Goal: Information Seeking & Learning: Learn about a topic

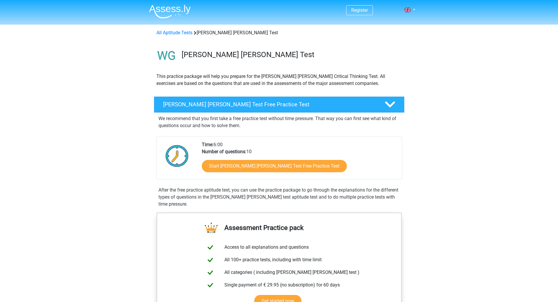
click at [333, 101] on div "Watson Glaser Test Free Practice Test" at bounding box center [279, 104] width 251 height 16
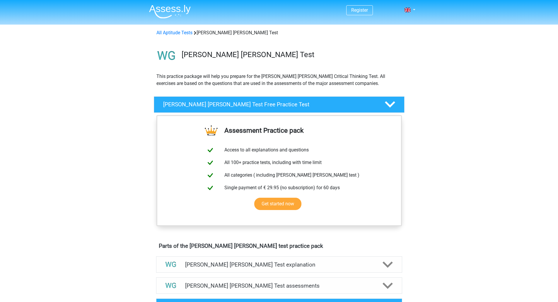
click at [390, 102] on icon at bounding box center [390, 104] width 10 height 10
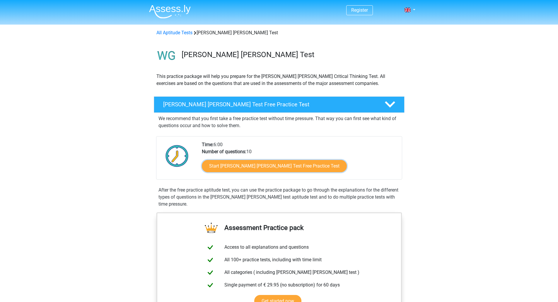
click at [242, 169] on link "Start Watson Glaser Test Free Practice Test" at bounding box center [274, 166] width 145 height 12
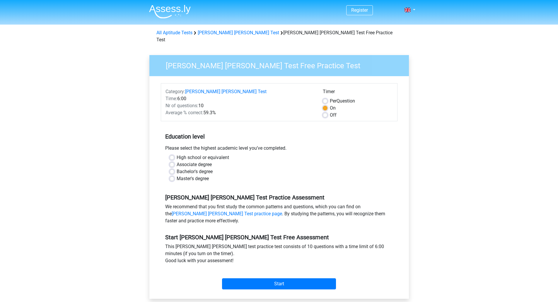
click at [177, 168] on label "Bachelor's degree" at bounding box center [195, 171] width 36 height 7
click at [172, 168] on input "Bachelor's degree" at bounding box center [172, 171] width 5 height 6
radio input "true"
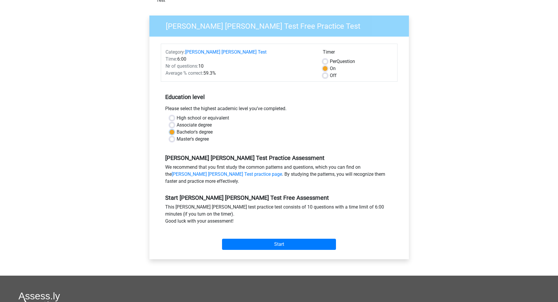
scroll to position [59, 0]
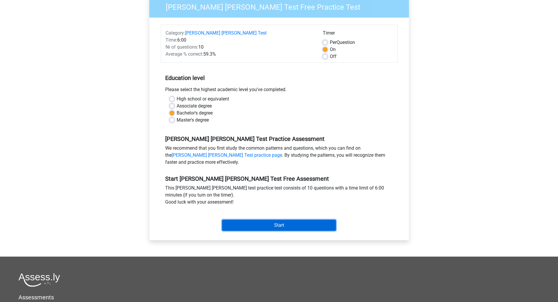
click at [291, 220] on input "Start" at bounding box center [279, 225] width 114 height 11
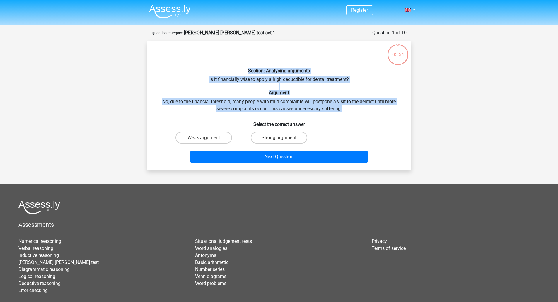
drag, startPoint x: 207, startPoint y: 69, endPoint x: 391, endPoint y: 111, distance: 189.1
click at [391, 111] on div "Section: Analysing arguments Is it financially wise to apply a high deductible …" at bounding box center [279, 106] width 260 height 120
copy div "Section: Analysing arguments Is it financially wise to apply a high deductible …"
click at [375, 127] on div "Section: Analysing arguments Is it financially wise to apply a high deductible …" at bounding box center [279, 106] width 260 height 120
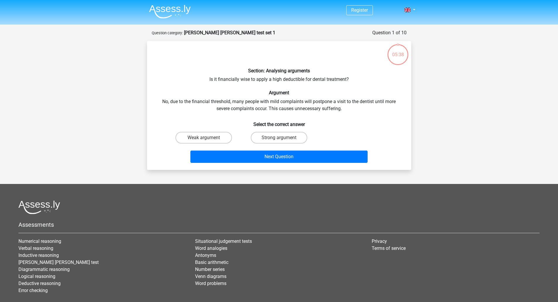
click at [286, 136] on label "Strong argument" at bounding box center [279, 138] width 57 height 12
click at [283, 138] on input "Strong argument" at bounding box center [281, 140] width 4 height 4
radio input "true"
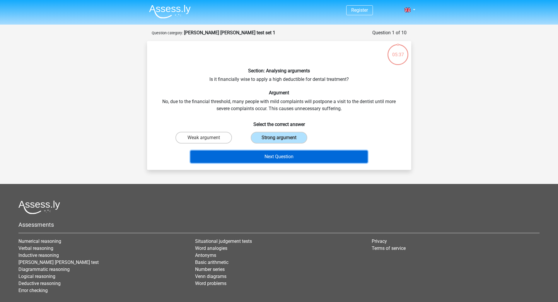
click at [288, 156] on button "Next Question" at bounding box center [279, 157] width 177 height 12
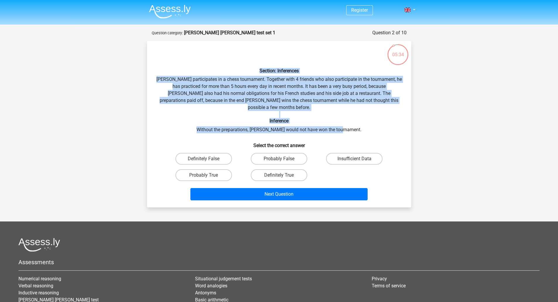
drag, startPoint x: 232, startPoint y: 71, endPoint x: 395, endPoint y: 120, distance: 170.2
click at [395, 120] on div "Section: Inferences Pablo participates in a chess tournament. Together with 4 f…" at bounding box center [279, 124] width 260 height 157
copy div "Section: Inferences Pablo participates in a chess tournament. Together with 4 f…"
click at [383, 125] on div "Section: Inferences Pablo participates in a chess tournament. Together with 4 f…" at bounding box center [279, 124] width 260 height 157
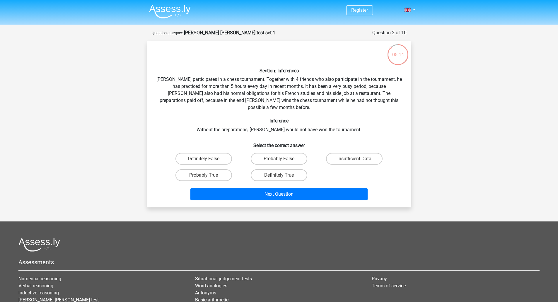
click at [212, 169] on label "Probably True" at bounding box center [204, 175] width 57 height 12
click at [208, 175] on input "Probably True" at bounding box center [206, 177] width 4 height 4
radio input "true"
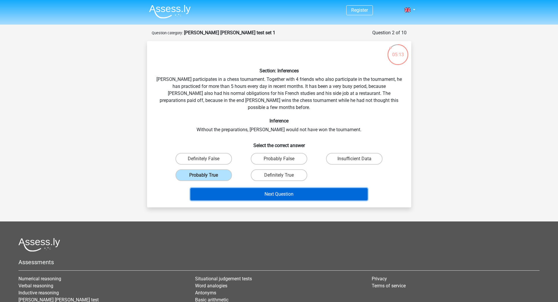
click at [296, 189] on button "Next Question" at bounding box center [279, 194] width 177 height 12
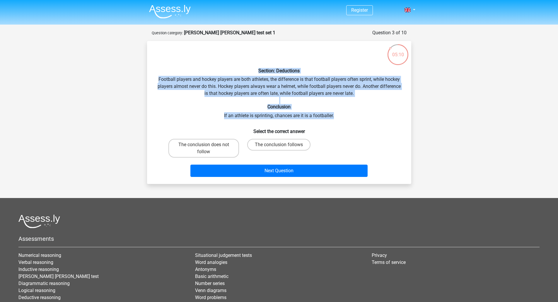
drag, startPoint x: 257, startPoint y: 64, endPoint x: 348, endPoint y: 119, distance: 106.8
click at [348, 119] on div "Section: Deductions Football players and hockey players are both athletes, the …" at bounding box center [279, 113] width 260 height 134
copy div "Section: Deductions Football players and hockey players are both athletes, the …"
click at [418, 147] on div "05:05 Question 3 of 10 Question category: watson glaser test set 1 Section: Ded…" at bounding box center [279, 106] width 278 height 155
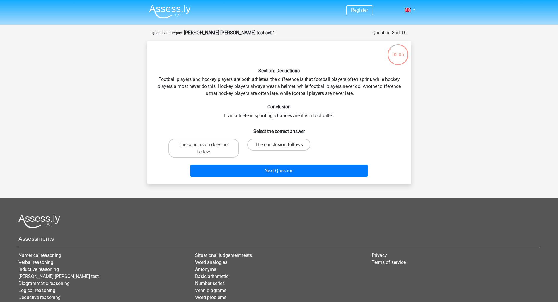
click at [200, 147] on label "The conclusion does not follow" at bounding box center [204, 148] width 71 height 19
click at [204, 147] on input "The conclusion does not follow" at bounding box center [206, 147] width 4 height 4
radio input "true"
click at [274, 146] on label "The conclusion follows" at bounding box center [278, 145] width 63 height 12
click at [279, 146] on input "The conclusion follows" at bounding box center [281, 147] width 4 height 4
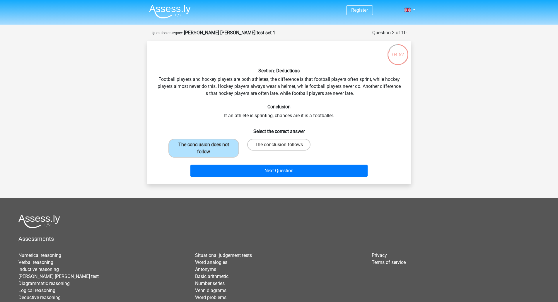
radio input "true"
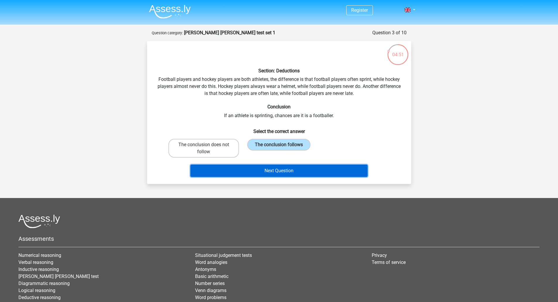
click at [293, 170] on button "Next Question" at bounding box center [279, 171] width 177 height 12
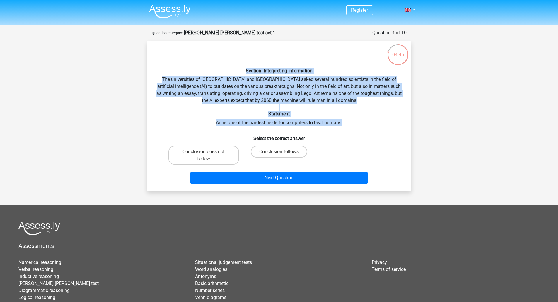
drag, startPoint x: 210, startPoint y: 67, endPoint x: 398, endPoint y: 125, distance: 197.0
click at [398, 125] on div "Section: Interpreting Information The universities of Oxford and Yale asked sev…" at bounding box center [279, 116] width 260 height 141
copy div "Section: Interpreting Information The universities of Oxford and Yale asked sev…"
click at [376, 126] on div "Section: Interpreting Information The universities of Oxford and Yale asked sev…" at bounding box center [279, 116] width 260 height 141
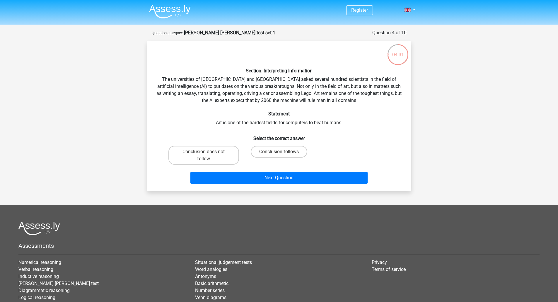
click at [372, 132] on h6 "Select the correct answer" at bounding box center [280, 136] width 246 height 10
click at [280, 149] on label "Conclusion follows" at bounding box center [279, 152] width 57 height 12
click at [280, 152] on input "Conclusion follows" at bounding box center [281, 154] width 4 height 4
radio input "true"
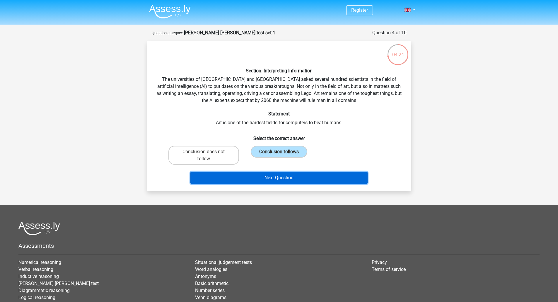
click at [288, 175] on button "Next Question" at bounding box center [279, 178] width 177 height 12
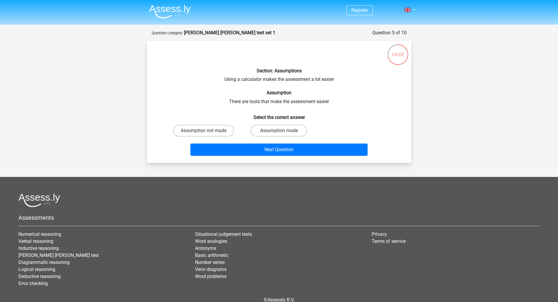
click at [284, 130] on label "Assumption made" at bounding box center [279, 131] width 57 height 12
click at [283, 131] on input "Assumption made" at bounding box center [281, 133] width 4 height 4
radio input "true"
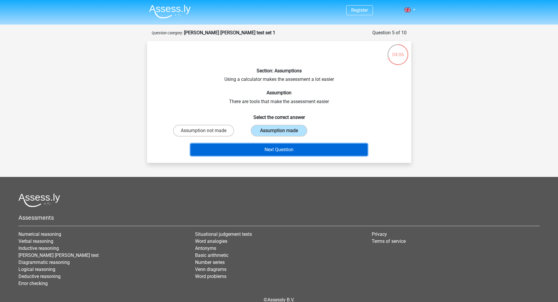
click at [303, 149] on button "Next Question" at bounding box center [279, 150] width 177 height 12
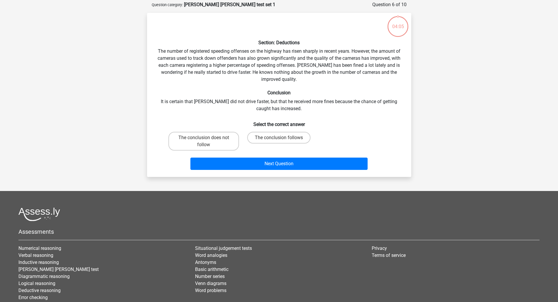
scroll to position [29, 0]
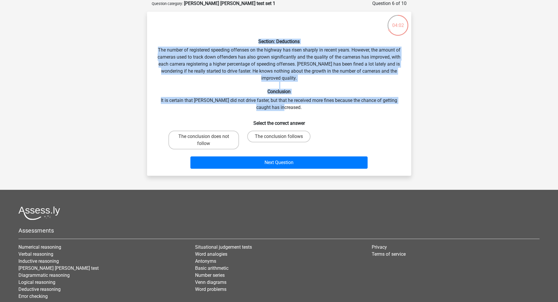
drag, startPoint x: 258, startPoint y: 35, endPoint x: 435, endPoint y: 111, distance: 192.4
click at [435, 111] on div "Register Nederlands English" at bounding box center [279, 158] width 558 height 374
copy div "Section: Deductions The number of registered speeding offenses on the highway h…"
click at [369, 108] on div "Section: Deductions The number of registered speeding offenses on the highway h…" at bounding box center [279, 93] width 260 height 155
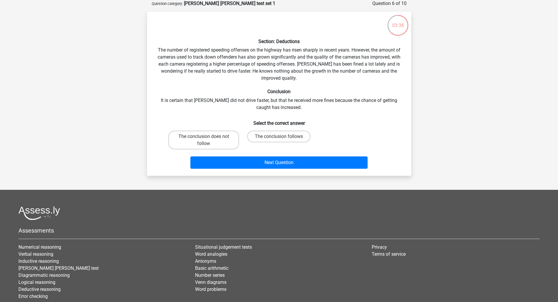
click at [205, 137] on input "The conclusion does not follow" at bounding box center [206, 139] width 4 height 4
radio input "true"
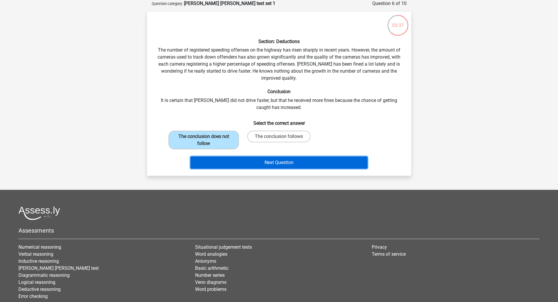
click at [296, 163] on button "Next Question" at bounding box center [279, 163] width 177 height 12
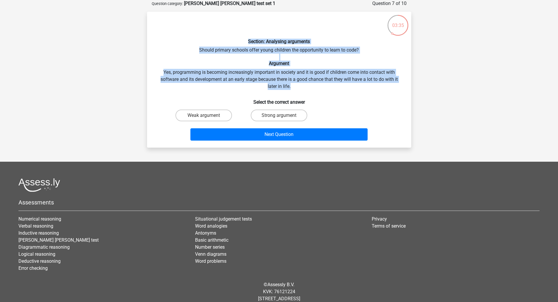
drag, startPoint x: 235, startPoint y: 38, endPoint x: 418, endPoint y: 86, distance: 189.3
click at [418, 86] on div "03:35 Question 7 of 10 Question category: watson glaser test set 1 Section: Ana…" at bounding box center [279, 74] width 278 height 148
copy div "Section: Analysing arguments Should primary schools offer young children the op…"
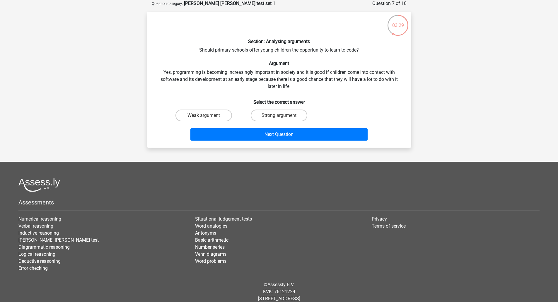
click at [379, 92] on div "Section: Analysing arguments Should primary schools offer young children the op…" at bounding box center [279, 79] width 260 height 127
click at [278, 116] on label "Strong argument" at bounding box center [279, 116] width 57 height 12
click at [279, 116] on input "Strong argument" at bounding box center [281, 117] width 4 height 4
radio input "true"
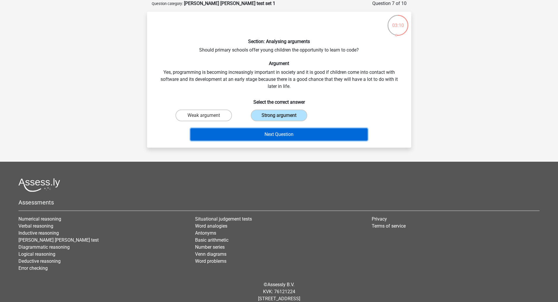
click at [283, 133] on button "Next Question" at bounding box center [279, 134] width 177 height 12
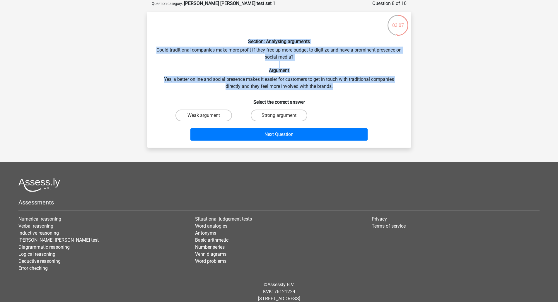
drag, startPoint x: 235, startPoint y: 40, endPoint x: 407, endPoint y: 85, distance: 178.0
click at [407, 85] on div "Section: Analysing arguments Could traditional companies make more profit if th…" at bounding box center [279, 79] width 260 height 127
copy div "Section: Analysing arguments Could traditional companies make more profit if th…"
click at [397, 68] on h6 "Argument" at bounding box center [280, 71] width 246 height 6
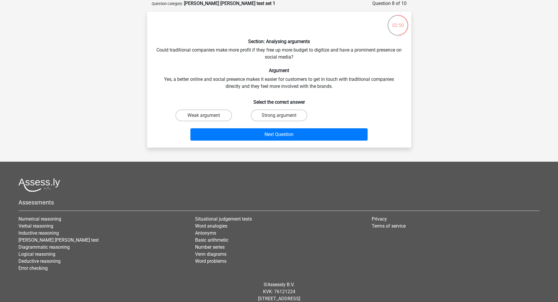
click at [286, 114] on label "Strong argument" at bounding box center [279, 116] width 57 height 12
click at [283, 115] on input "Strong argument" at bounding box center [281, 117] width 4 height 4
radio input "true"
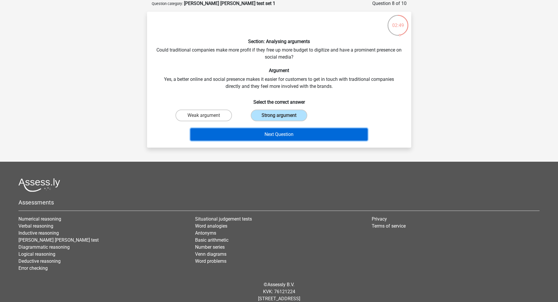
click at [307, 132] on button "Next Question" at bounding box center [279, 134] width 177 height 12
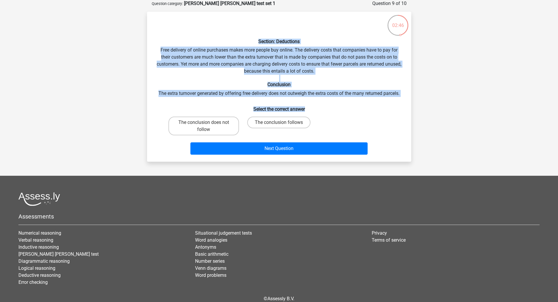
drag, startPoint x: 246, startPoint y: 40, endPoint x: 412, endPoint y: 98, distance: 175.7
click at [412, 98] on div "02:46 Question 9 of 10 Question category: watson glaser test set 1 Section: Ded…" at bounding box center [279, 81] width 274 height 162
copy div "Section: Deductions Free delivery of online purchases makes more people buy onl…"
click at [387, 110] on h6 "Select the correct answer" at bounding box center [280, 107] width 246 height 10
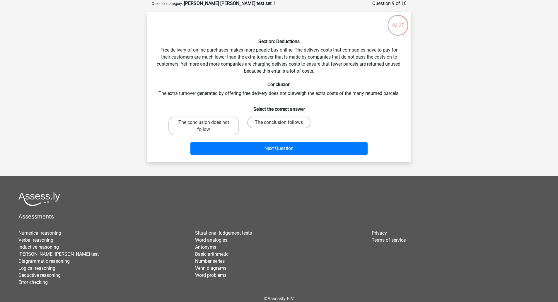
click at [206, 119] on label "The conclusion does not follow" at bounding box center [204, 126] width 71 height 19
click at [206, 123] on input "The conclusion does not follow" at bounding box center [206, 125] width 4 height 4
radio input "true"
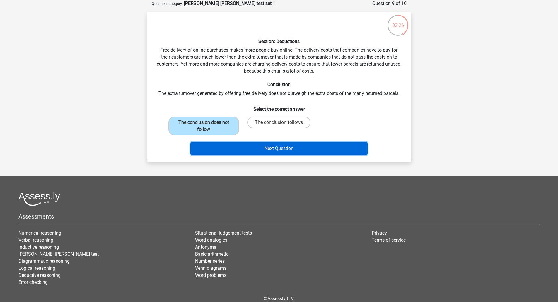
click at [290, 149] on button "Next Question" at bounding box center [279, 148] width 177 height 12
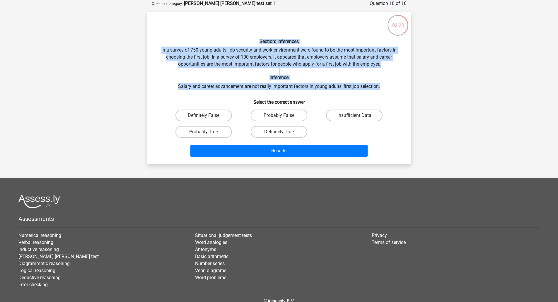
drag, startPoint x: 303, startPoint y: 42, endPoint x: 446, endPoint y: 88, distance: 149.8
click at [446, 88] on div "Register Nederlands English" at bounding box center [279, 152] width 558 height 362
copy div "Section: Inferences In a survey of 750 young adults, job security and work envi…"
click at [407, 88] on div "Section: Inferences In a survey of 750 young adults, job security and work envi…" at bounding box center [279, 87] width 260 height 143
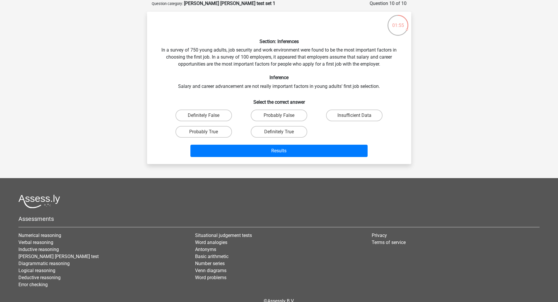
click at [367, 113] on label "Insufficient Data" at bounding box center [354, 116] width 57 height 12
click at [358, 115] on input "Insufficient Data" at bounding box center [357, 117] width 4 height 4
radio input "true"
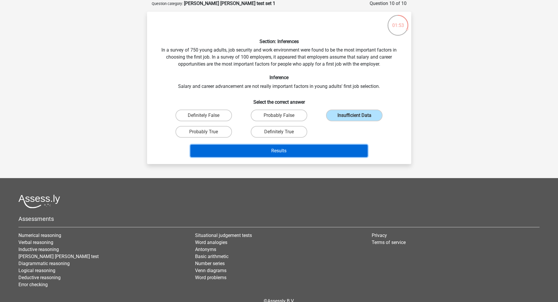
click at [298, 150] on button "Results" at bounding box center [279, 151] width 177 height 12
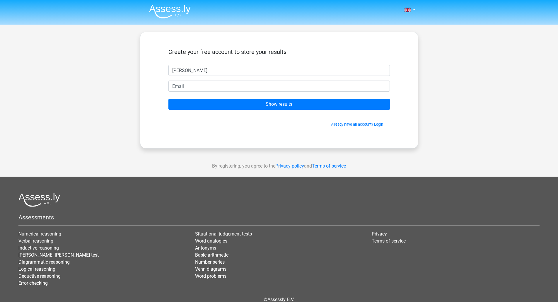
type input "Jim Car"
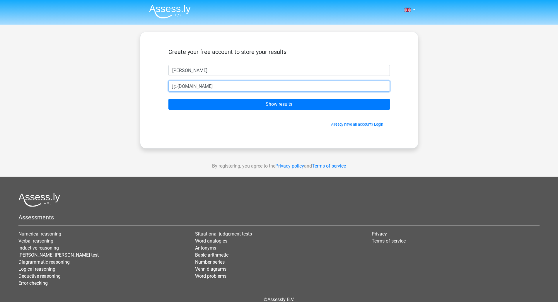
type input "j@hotmail.com"
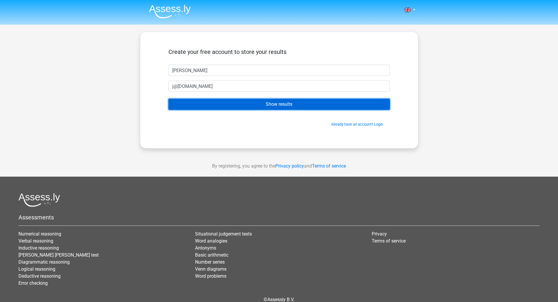
click at [281, 106] on input "Show results" at bounding box center [280, 104] width 222 height 11
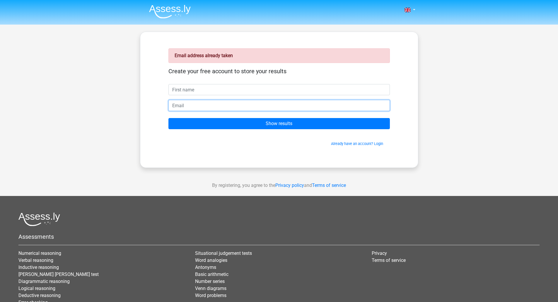
click at [201, 104] on input "email" at bounding box center [280, 105] width 222 height 11
type input "[EMAIL_ADDRESS][DOMAIN_NAME]"
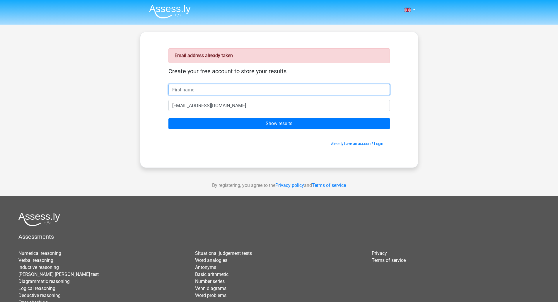
click at [216, 92] on input "text" at bounding box center [280, 89] width 222 height 11
type input "Card [PERSON_NAME]"
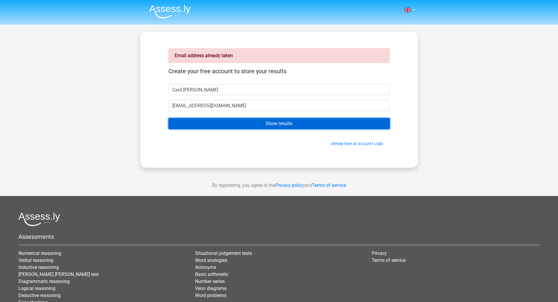
click at [262, 120] on input "Show results" at bounding box center [280, 123] width 222 height 11
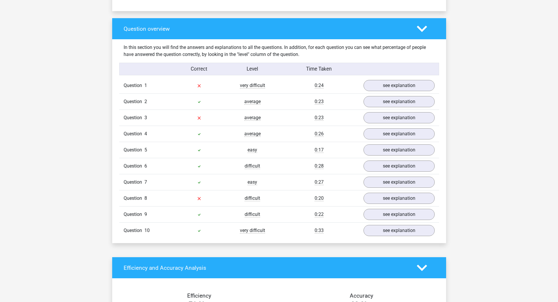
scroll to position [410, 0]
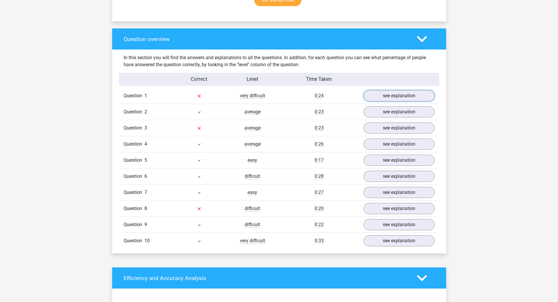
click at [414, 94] on link "see explanation" at bounding box center [399, 95] width 71 height 11
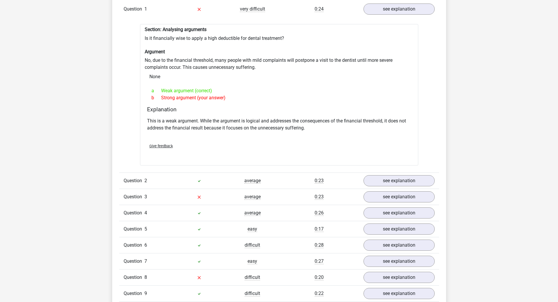
scroll to position [528, 0]
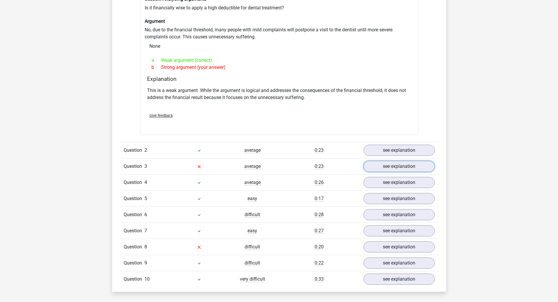
click at [396, 162] on link "see explanation" at bounding box center [399, 166] width 71 height 11
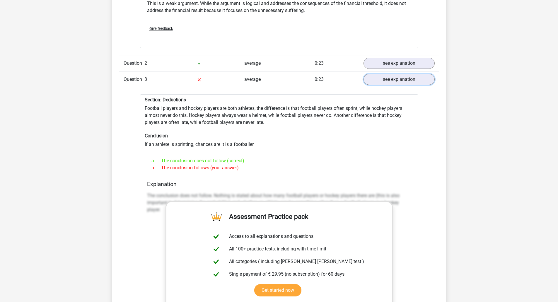
scroll to position [615, 0]
click at [398, 76] on link "see explanation" at bounding box center [399, 78] width 71 height 11
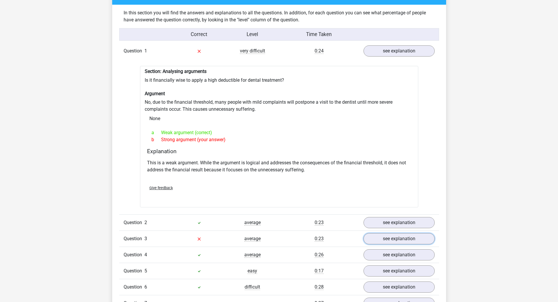
scroll to position [322, 0]
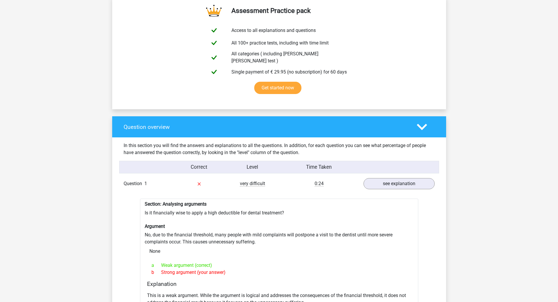
click at [423, 126] on icon at bounding box center [422, 127] width 10 height 10
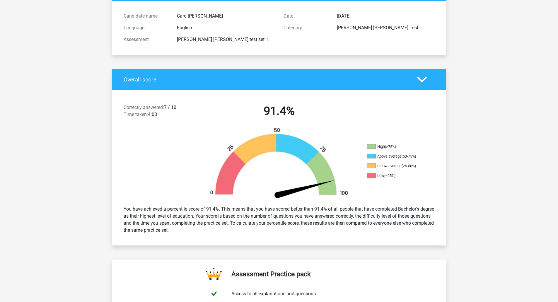
scroll to position [0, 0]
